Goal: Information Seeking & Learning: Check status

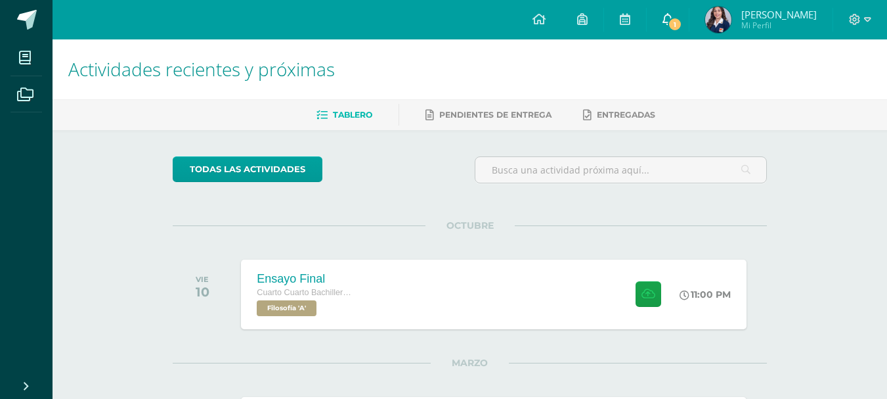
click at [681, 24] on span "1" at bounding box center [675, 24] width 14 height 14
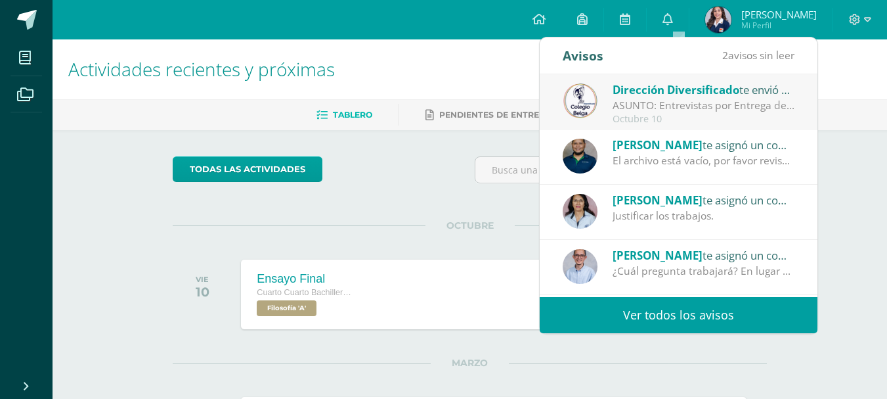
click at [690, 91] on span "Dirección Diversificado" at bounding box center [676, 89] width 127 height 15
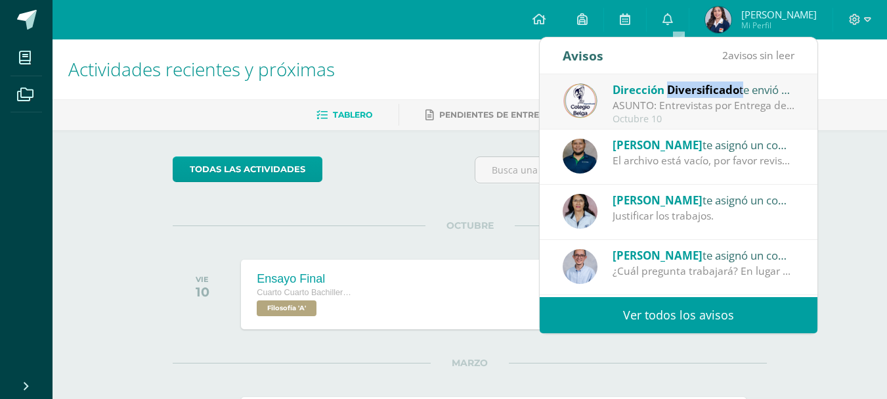
click at [690, 91] on span "Dirección Diversificado" at bounding box center [676, 89] width 127 height 15
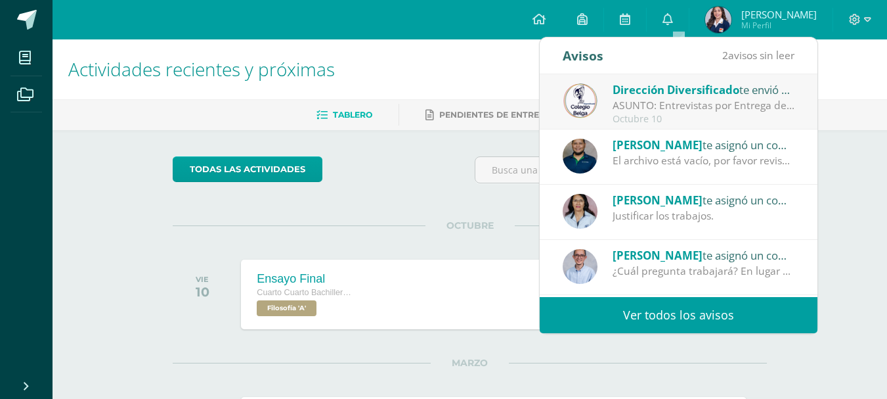
click at [690, 91] on span "Dirección Diversificado" at bounding box center [676, 89] width 127 height 15
click at [613, 261] on span "[PERSON_NAME]" at bounding box center [658, 255] width 90 height 15
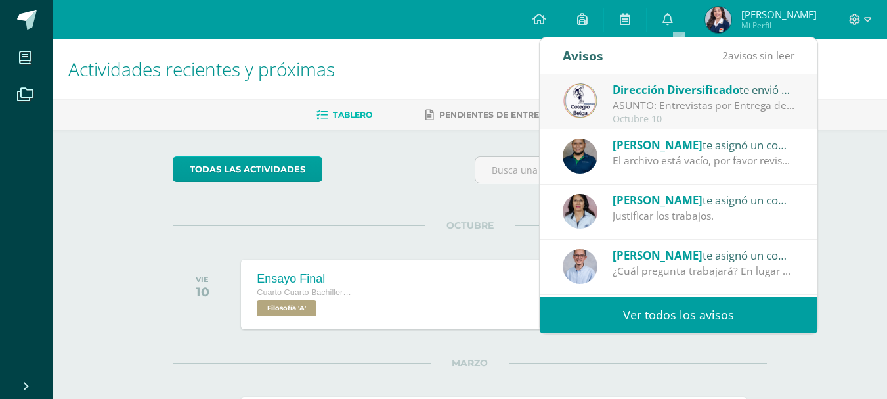
click at [613, 261] on span "[PERSON_NAME]" at bounding box center [658, 255] width 90 height 15
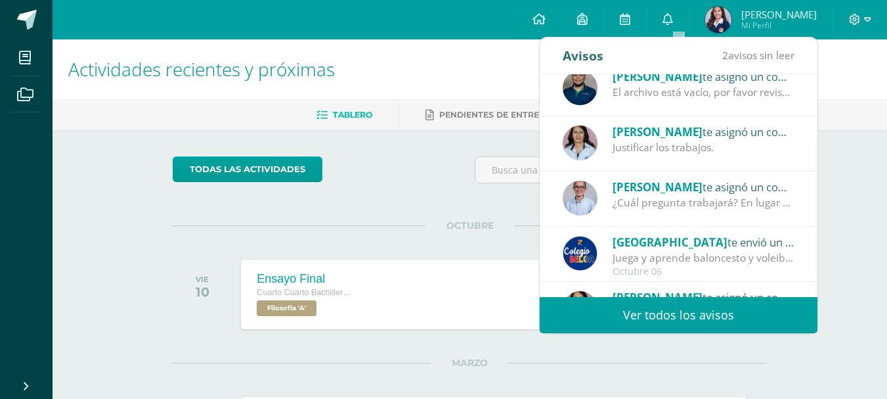
scroll to position [73, 0]
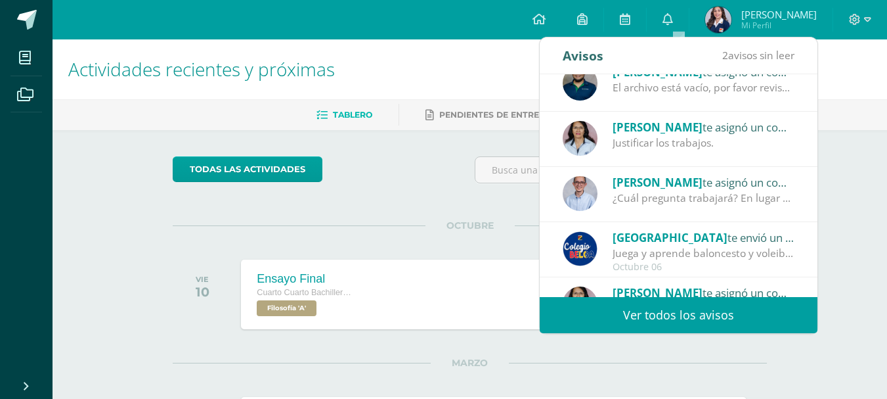
click at [690, 191] on div "¿Cuál pregunta trabajará? En lugar de preguntar cómo se manifiesta la frustraci…" at bounding box center [704, 197] width 183 height 15
click at [608, 182] on div "Juan te asignó un comentario en 'Avance de ensayo final' para 'Filosofía' ¿Cuál…" at bounding box center [679, 189] width 232 height 33
click at [607, 183] on div "Juan te asignó un comentario en 'Avance de ensayo final' para 'Filosofía' ¿Cuál…" at bounding box center [679, 189] width 232 height 33
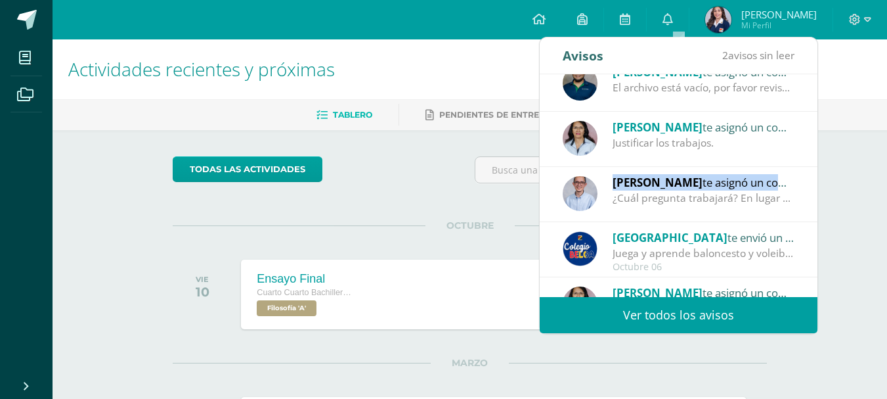
click at [607, 183] on div "Juan te asignó un comentario en 'Avance de ensayo final' para 'Filosofía' ¿Cuál…" at bounding box center [679, 189] width 232 height 33
click at [782, 192] on div "¿Cuál pregunta trabajará? En lugar de preguntar cómo se manifiesta la frustraci…" at bounding box center [704, 197] width 183 height 15
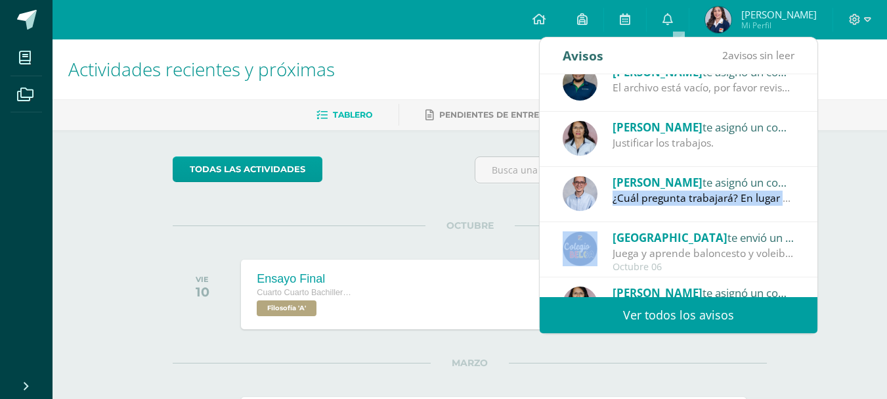
click at [782, 192] on div "¿Cuál pregunta trabajará? En lugar de preguntar cómo se manifiesta la frustraci…" at bounding box center [704, 197] width 183 height 15
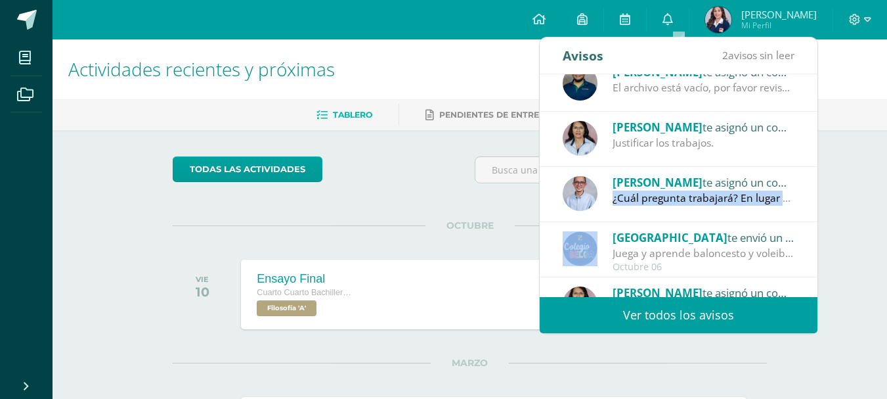
click at [782, 192] on div "¿Cuál pregunta trabajará? En lugar de preguntar cómo se manifiesta la frustraci…" at bounding box center [704, 197] width 183 height 15
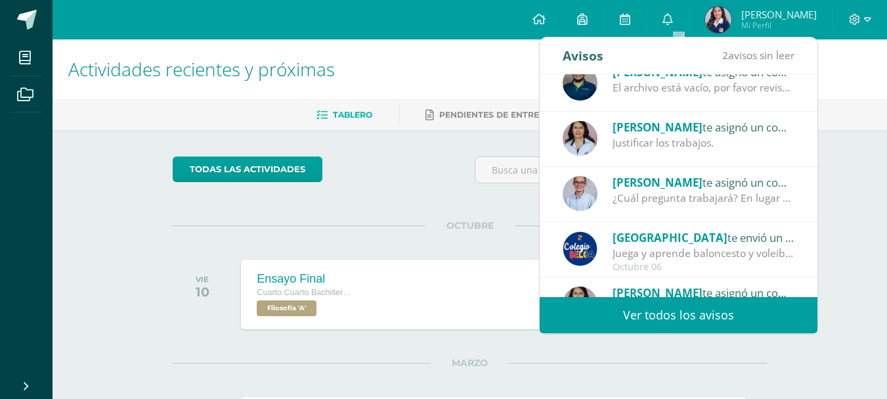
click at [782, 183] on div "Juan te asignó un comentario en 'Avance de ensayo final' para 'Filosofía'" at bounding box center [704, 181] width 183 height 17
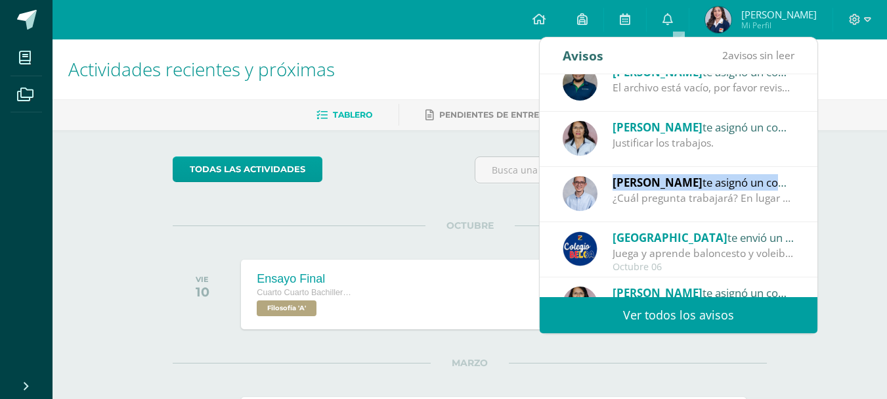
click at [782, 183] on div "Juan te asignó un comentario en 'Avance de ensayo final' para 'Filosofía'" at bounding box center [704, 181] width 183 height 17
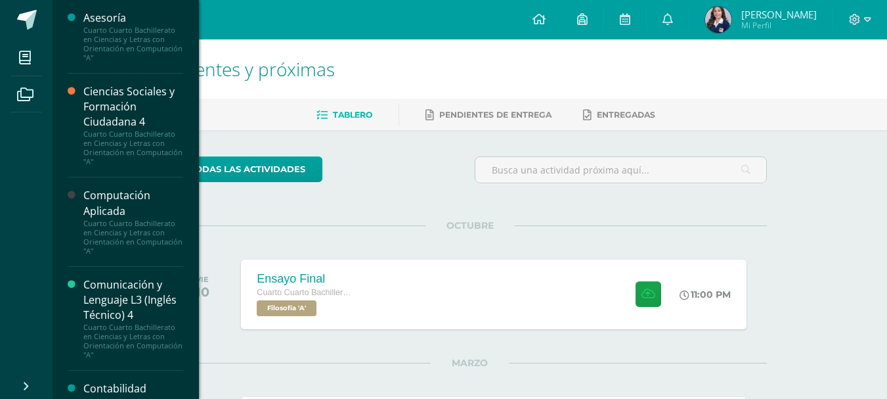
drag, startPoint x: 185, startPoint y: 83, endPoint x: 189, endPoint y: 98, distance: 15.2
click at [189, 98] on div "Asesoría Cuarto Cuarto Bachillerato en Ciencias y Letras con Orientación en Com…" at bounding box center [125, 199] width 147 height 399
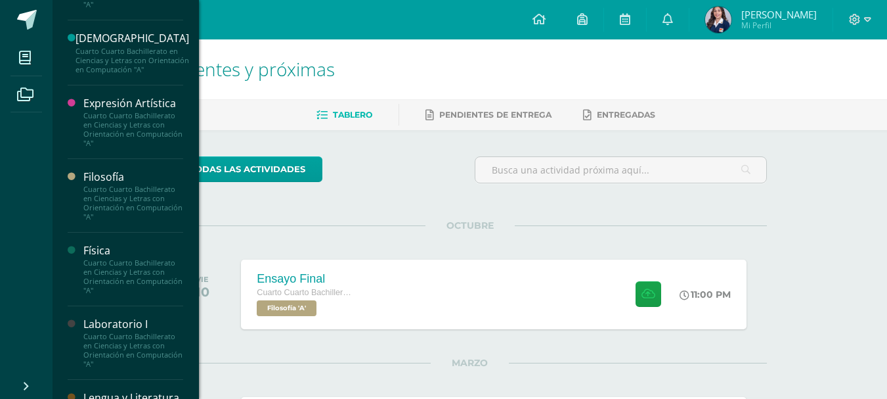
scroll to position [591, 0]
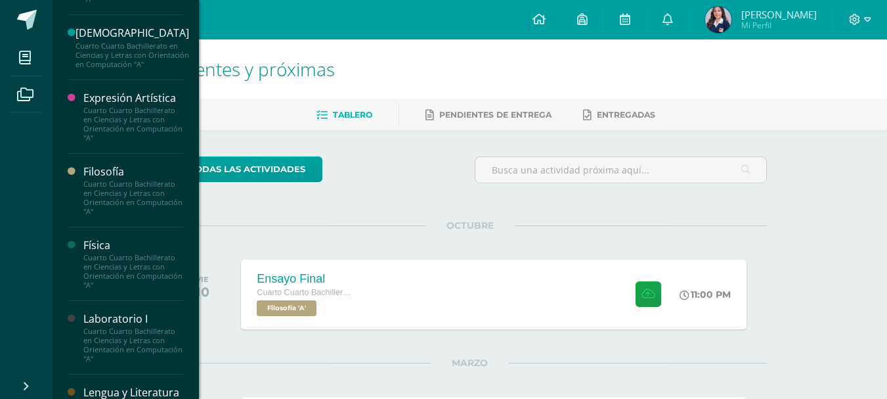
click at [144, 216] on div "Cuarto Cuarto Bachillerato en Ciencias y Letras con Orientación en Computación …" at bounding box center [133, 197] width 100 height 37
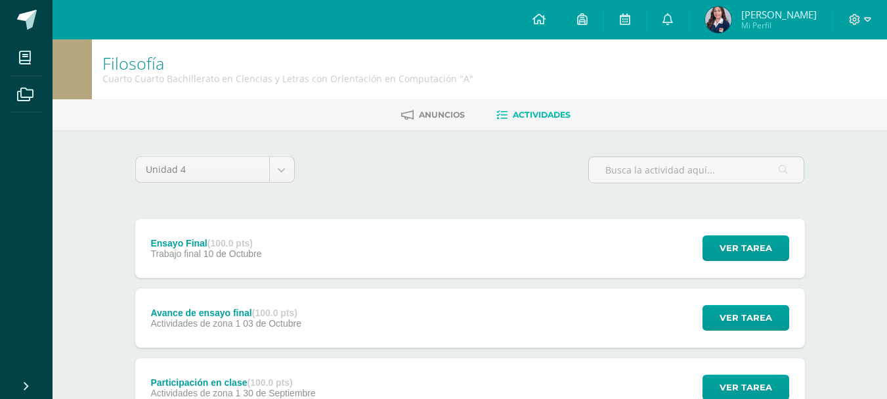
click at [404, 179] on div "Unidad 4 Unidad 1 Unidad 2 Unidad 3 Unidad 4" at bounding box center [470, 174] width 680 height 37
click at [250, 304] on div "Avance de ensayo final (100.0 pts) Actividades de zona 1 [DATE]" at bounding box center [226, 317] width 182 height 59
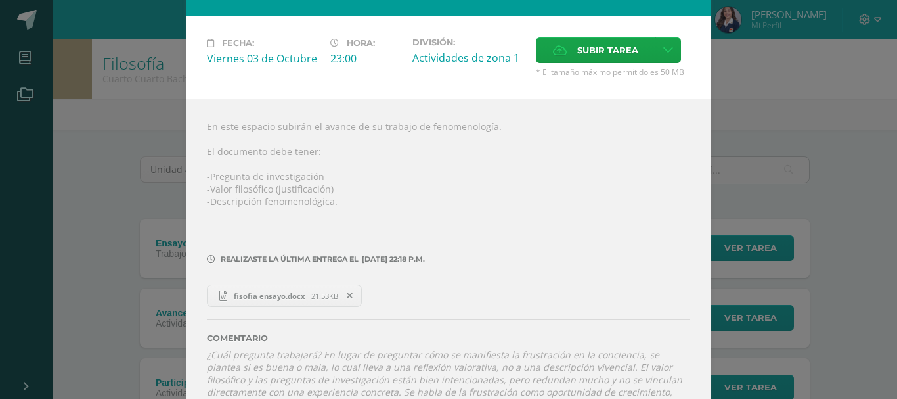
scroll to position [127, 0]
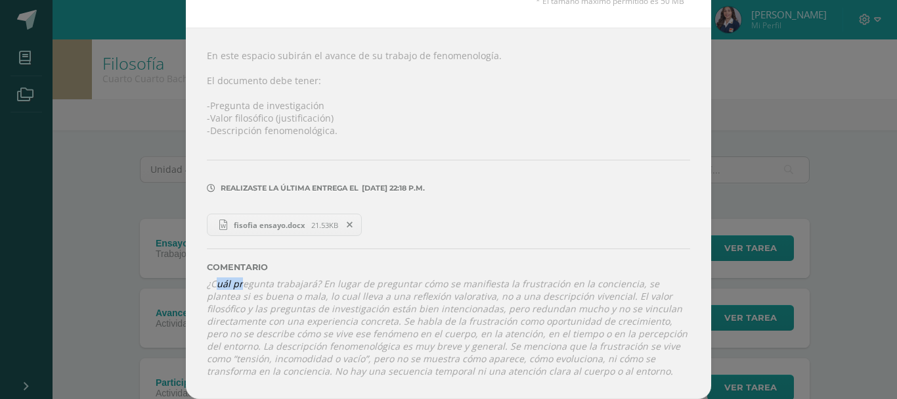
drag, startPoint x: 210, startPoint y: 288, endPoint x: 229, endPoint y: 282, distance: 19.8
click at [236, 284] on icon "¿Cuál pregunta trabajará? En lugar de preguntar cómo se manifiesta la frustraci…" at bounding box center [447, 327] width 481 height 100
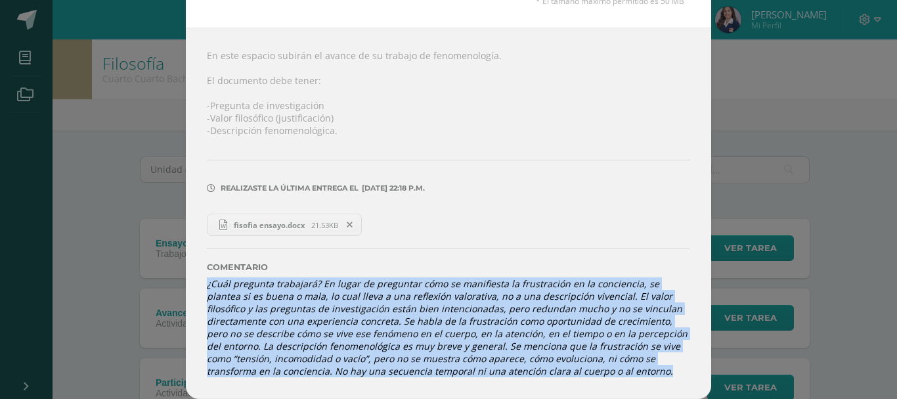
drag, startPoint x: 200, startPoint y: 282, endPoint x: 581, endPoint y: 385, distance: 394.7
click at [579, 385] on div "En este espacio subirán el avance de su trabajo de fenomenología. El documento …" at bounding box center [448, 213] width 525 height 371
copy icon "¿Cuál pregunta trabajará? En lugar de preguntar cómo se manifiesta la frustraci…"
